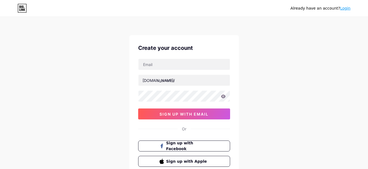
type input "[EMAIL_ADDRESS][DOMAIN_NAME]"
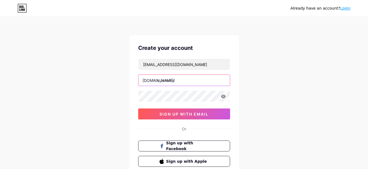
click at [169, 81] on input "text" at bounding box center [184, 80] width 91 height 11
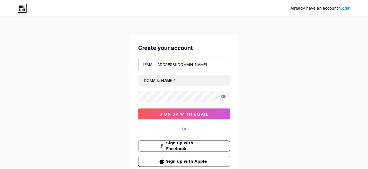
drag, startPoint x: 163, startPoint y: 63, endPoint x: 121, endPoint y: 67, distance: 42.4
click at [121, 67] on div "Already have an account? Login Create your account [EMAIL_ADDRESS][DOMAIN_NAME]…" at bounding box center [184, 105] width 368 height 210
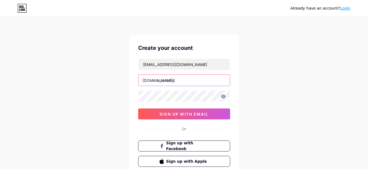
click at [174, 83] on input "text" at bounding box center [184, 80] width 91 height 11
paste input "tshagoryt"
type input "tshagoryt"
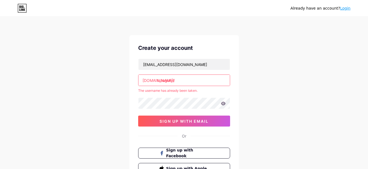
click at [280, 55] on div "Already have an account? Login Create your account [EMAIL_ADDRESS][DOMAIN_NAME]…" at bounding box center [184, 108] width 368 height 217
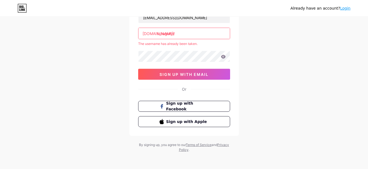
scroll to position [48, 0]
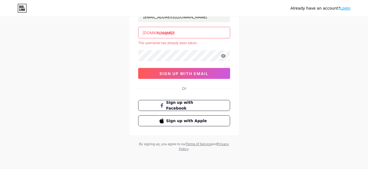
click at [345, 7] on link "Login" at bounding box center [345, 8] width 10 height 4
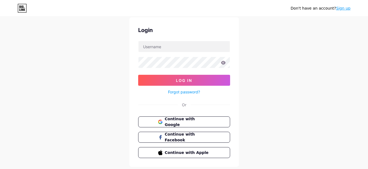
scroll to position [27, 0]
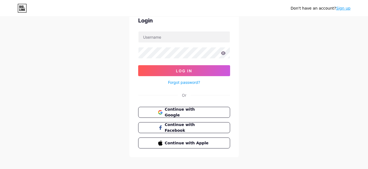
click at [174, 82] on link "Forgot password?" at bounding box center [184, 82] width 32 height 6
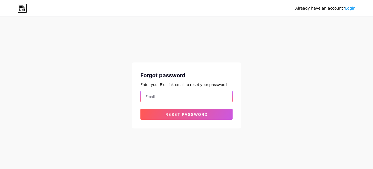
click at [166, 97] on input "email" at bounding box center [186, 96] width 91 height 11
type input "[EMAIL_ADDRESS][DOMAIN_NAME]"
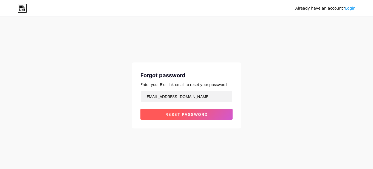
click at [181, 115] on span "Reset password" at bounding box center [186, 114] width 42 height 5
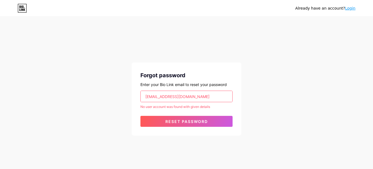
drag, startPoint x: 190, startPoint y: 96, endPoint x: 102, endPoint y: 96, distance: 87.9
click at [102, 96] on div "Already have an account? Login Forgot password Enter your Bio Link email to res…" at bounding box center [186, 76] width 373 height 153
